Goal: Task Accomplishment & Management: Manage account settings

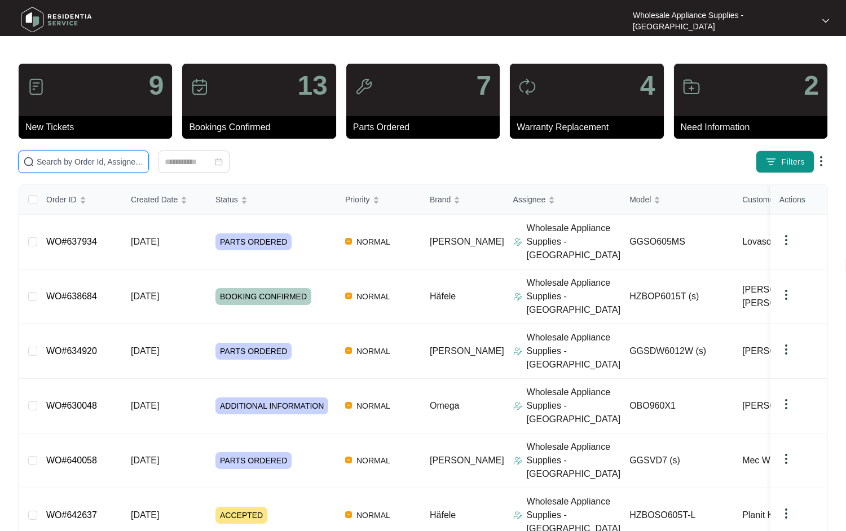
click at [105, 164] on input "text" at bounding box center [90, 162] width 107 height 12
paste input "GGSDW6012W"
type input "GGSDW6012W"
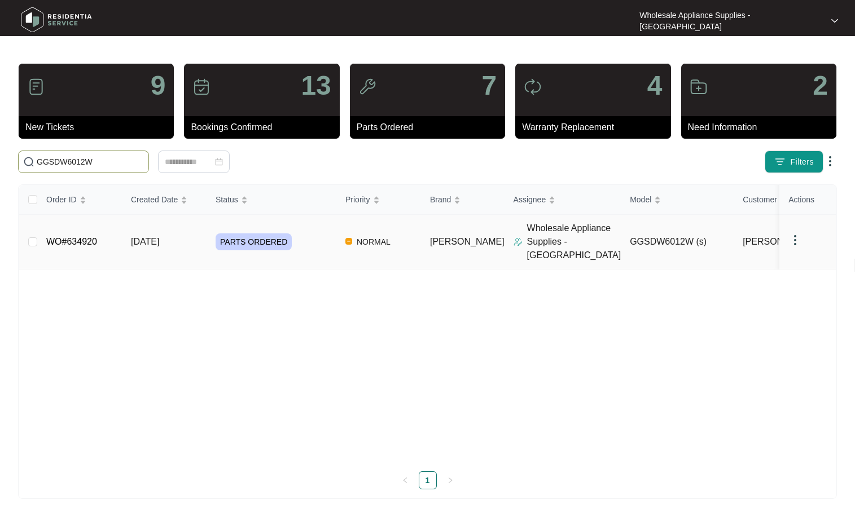
click at [72, 238] on link "WO#634920" at bounding box center [71, 242] width 51 height 10
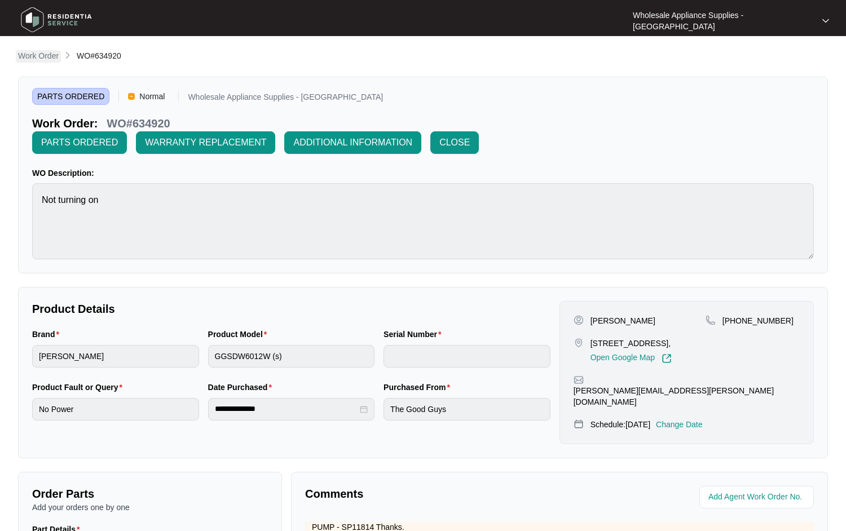
click at [39, 59] on p "Work Order" at bounding box center [38, 55] width 41 height 11
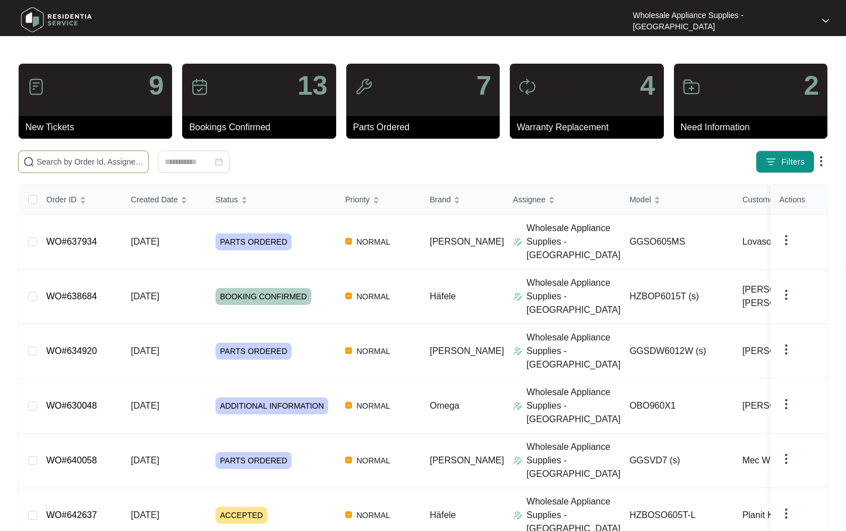
click at [78, 168] on span at bounding box center [83, 162] width 131 height 23
paste input "HZBOP6015T"
type input "HZBOP6015T"
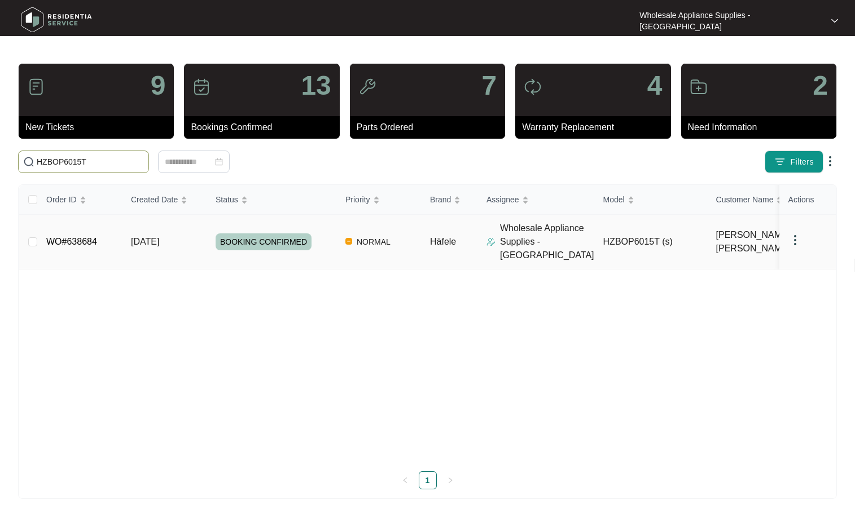
click at [136, 237] on span "[DATE]" at bounding box center [145, 242] width 28 height 10
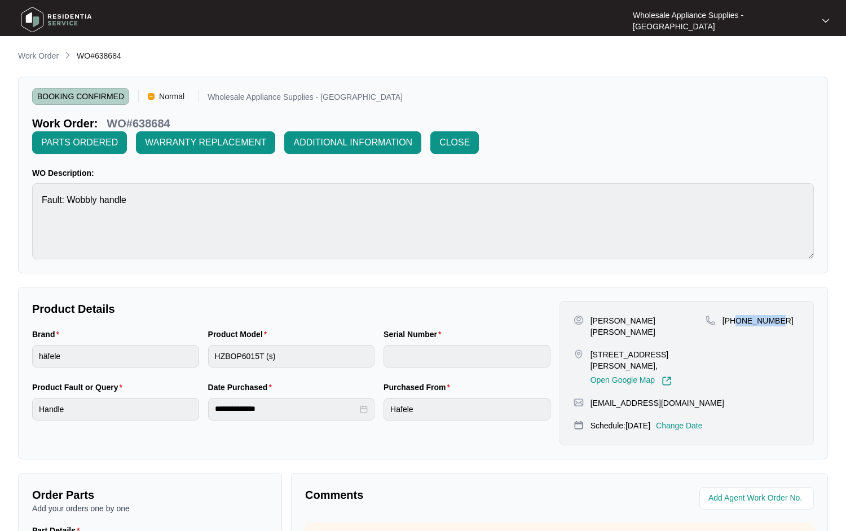
drag, startPoint x: 776, startPoint y: 303, endPoint x: 738, endPoint y: 305, distance: 37.9
click at [738, 315] on div "[PHONE_NUMBER]" at bounding box center [753, 350] width 94 height 71
copy p "401514700"
click at [701, 420] on p "Change Date" at bounding box center [679, 425] width 47 height 11
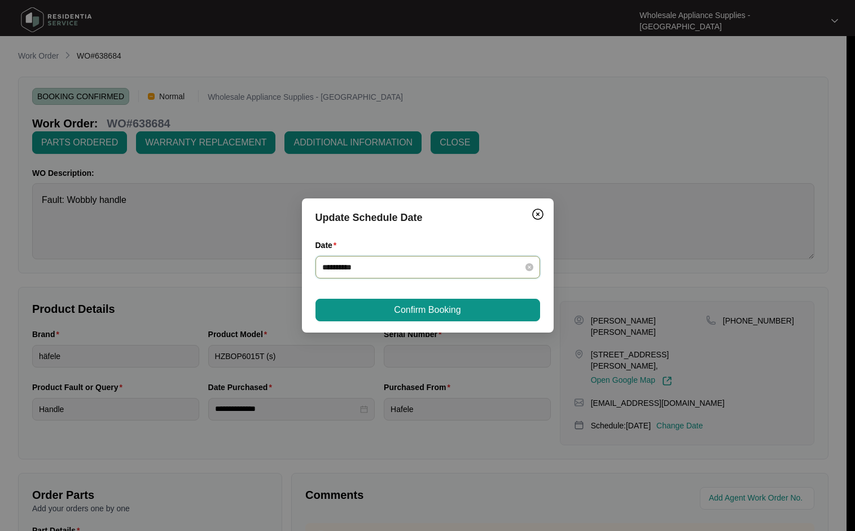
click at [481, 272] on input "**********" at bounding box center [420, 267] width 197 height 12
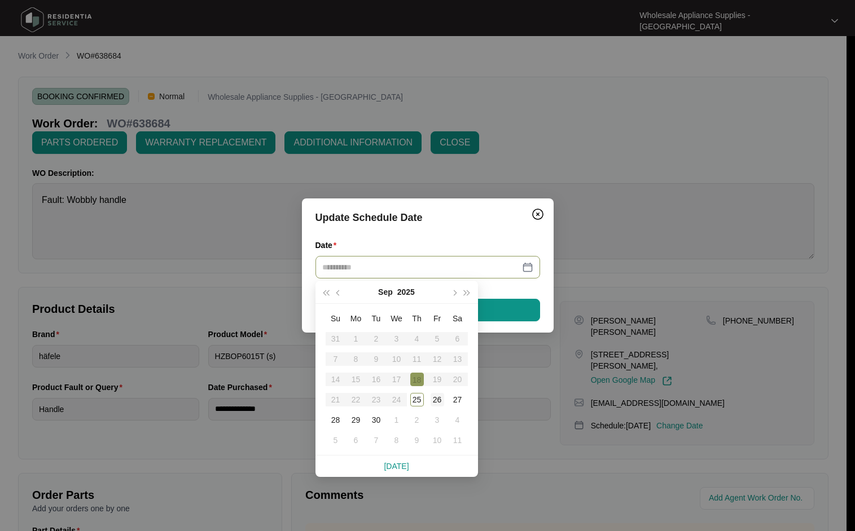
type input "**********"
click at [438, 403] on div "26" at bounding box center [437, 400] width 14 height 14
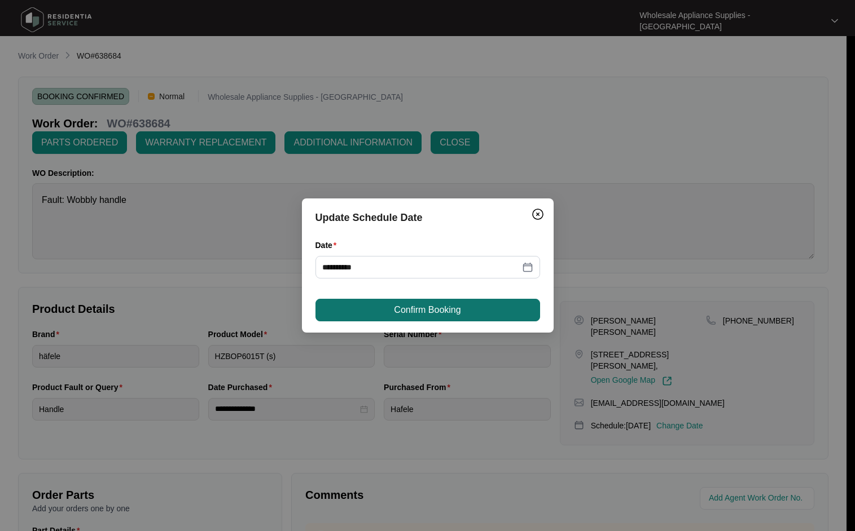
click at [425, 314] on span "Confirm Booking" at bounding box center [427, 310] width 67 height 14
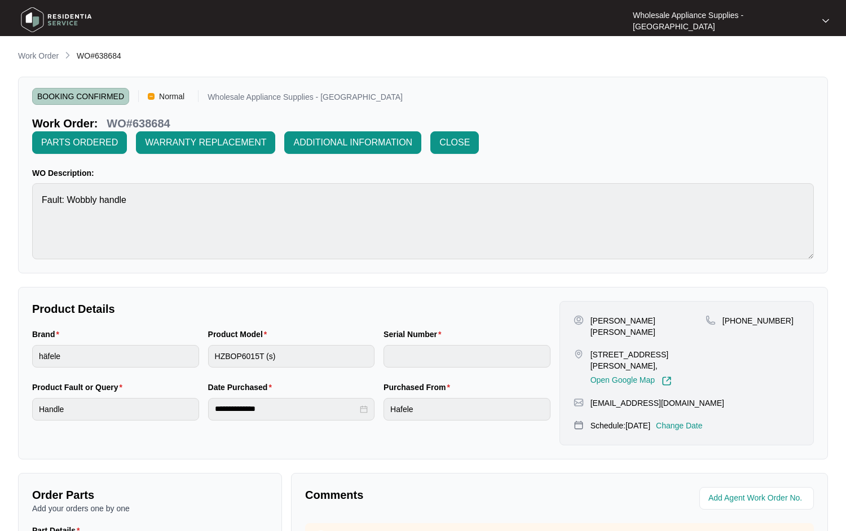
drag, startPoint x: 49, startPoint y: 55, endPoint x: 30, endPoint y: 52, distance: 18.4
click at [49, 55] on p "Work Order" at bounding box center [38, 55] width 41 height 11
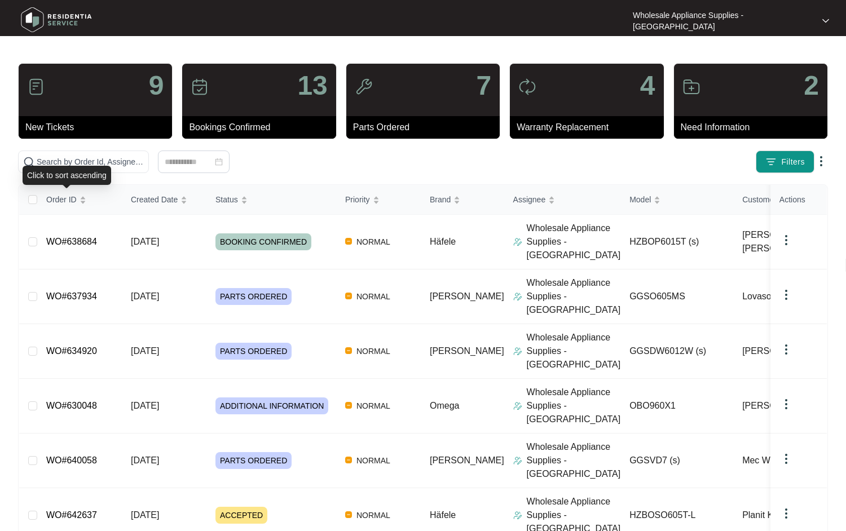
click at [103, 168] on div "Click to sort ascending" at bounding box center [67, 175] width 89 height 19
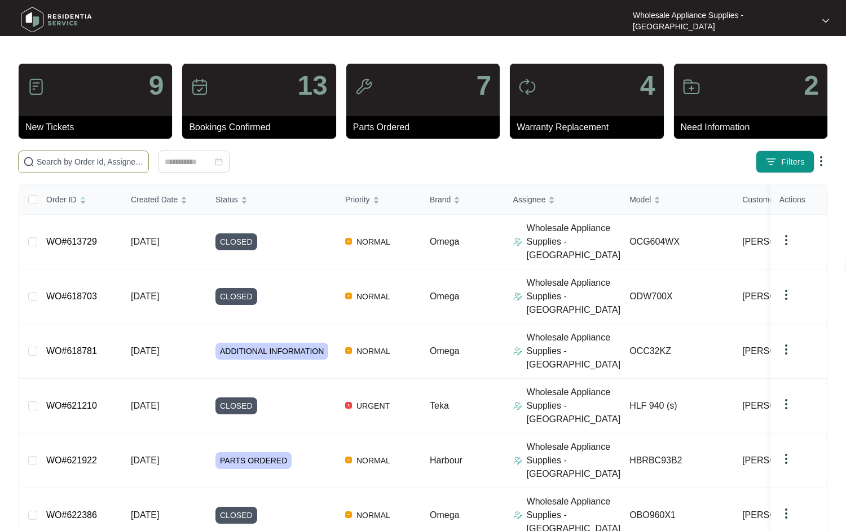
click at [107, 160] on input "text" at bounding box center [90, 162] width 107 height 12
paste input "GGSO605MS"
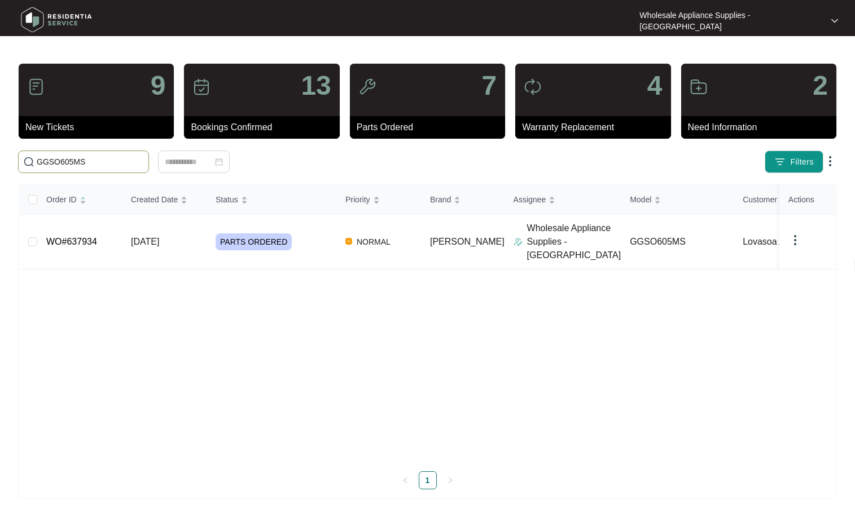
type input "GGSO605MS"
click at [61, 237] on link "WO#637934" at bounding box center [71, 242] width 51 height 10
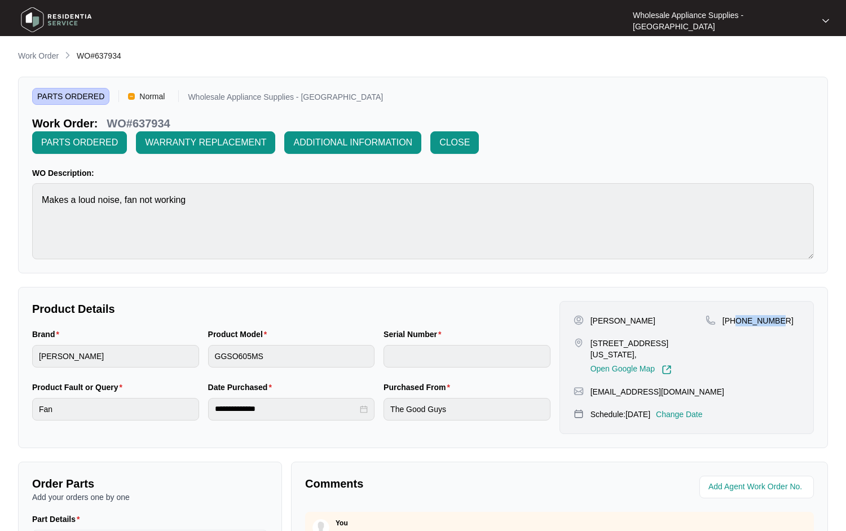
drag, startPoint x: 777, startPoint y: 300, endPoint x: 737, endPoint y: 300, distance: 39.5
click at [737, 315] on div "[PHONE_NUMBER]" at bounding box center [753, 320] width 94 height 11
copy p "424813731"
click at [689, 409] on p "Change Date" at bounding box center [679, 414] width 47 height 11
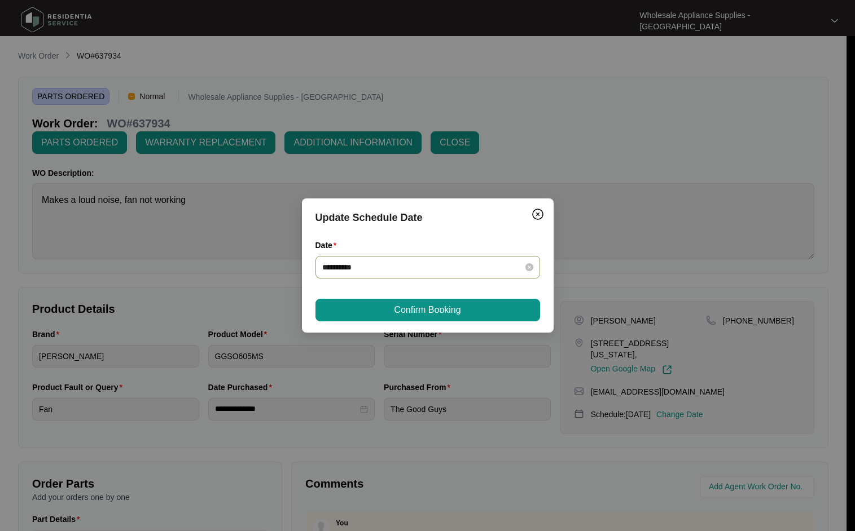
click at [522, 267] on div "**********" at bounding box center [427, 267] width 211 height 12
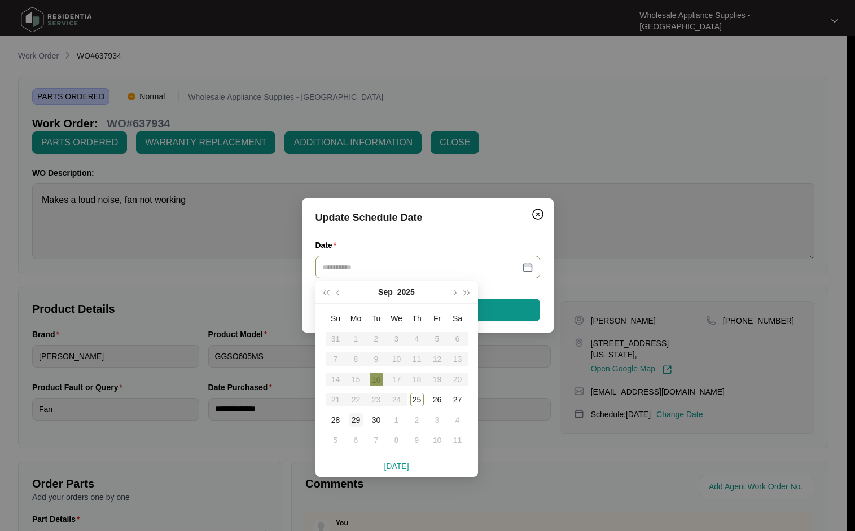
type input "**********"
click at [364, 419] on td "29" at bounding box center [356, 420] width 20 height 20
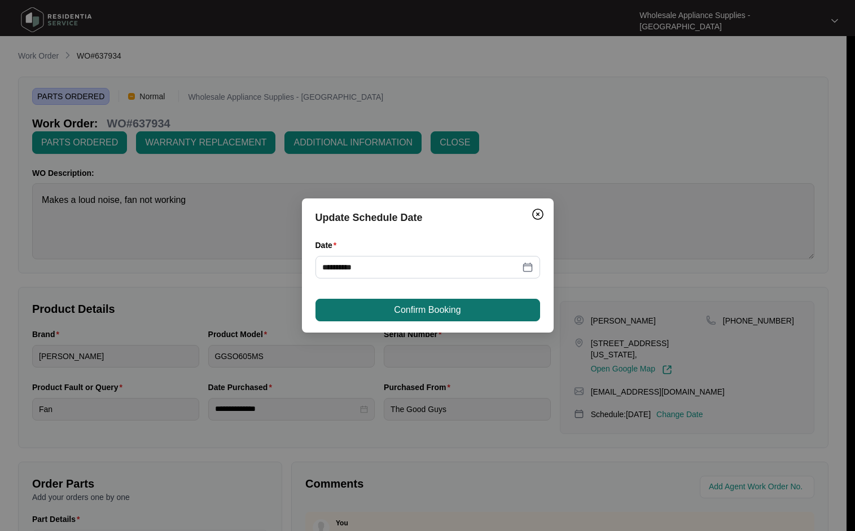
click at [362, 310] on button "Confirm Booking" at bounding box center [427, 310] width 224 height 23
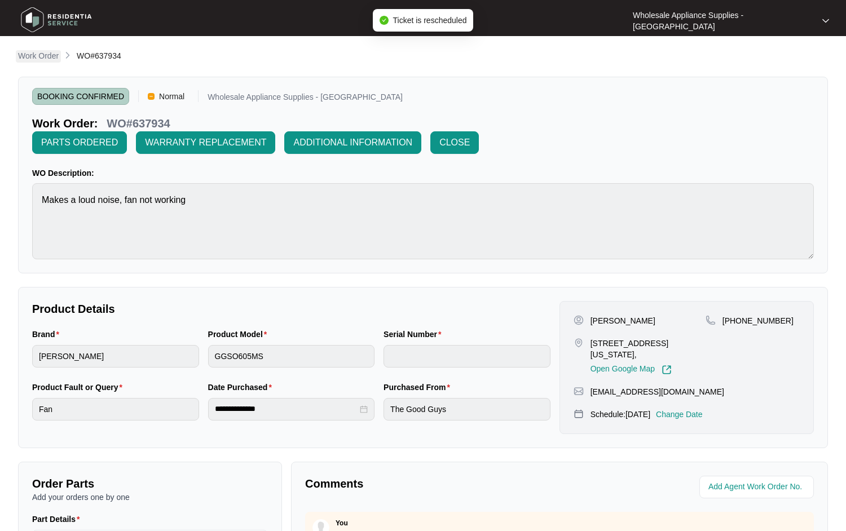
click at [38, 55] on p "Work Order" at bounding box center [38, 55] width 41 height 11
